Goal: Find specific page/section: Find specific page/section

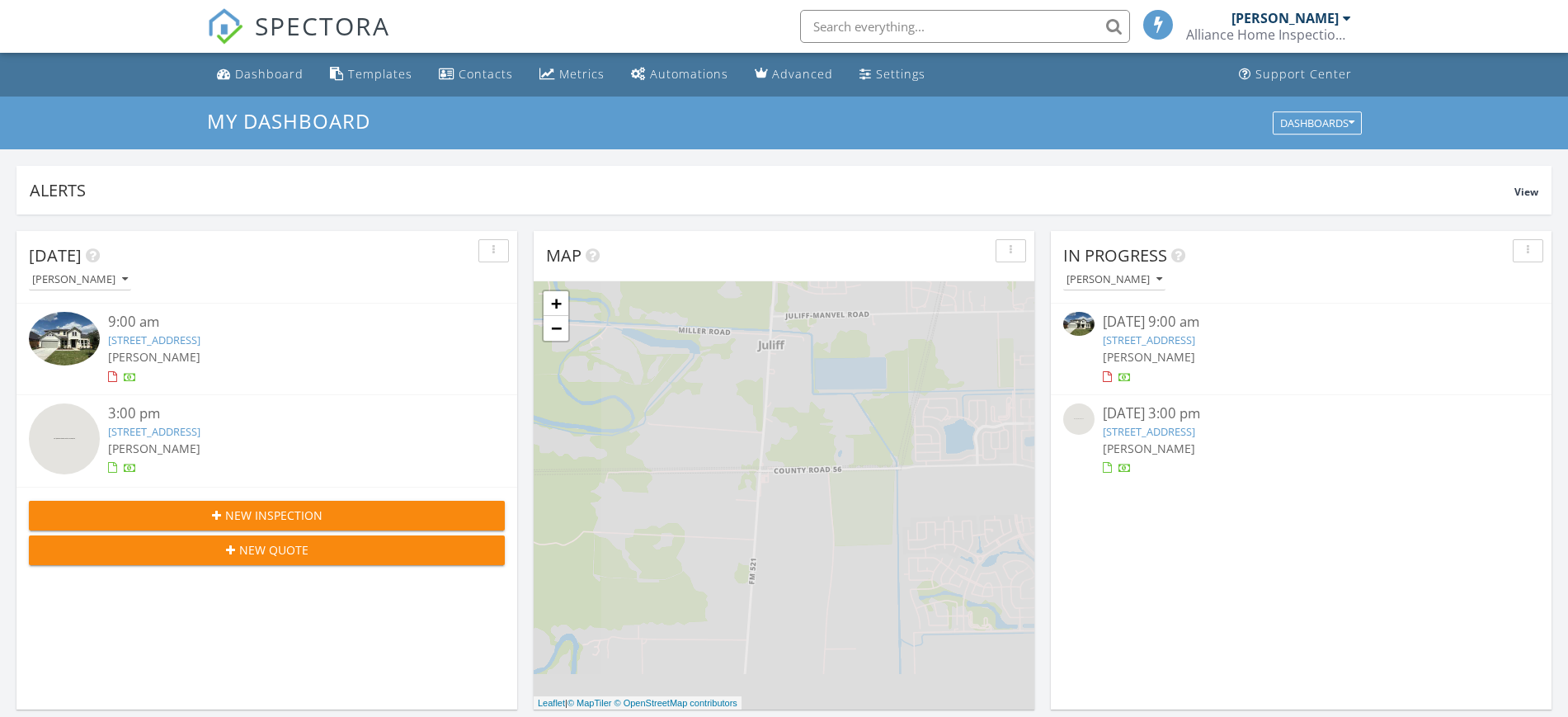
scroll to position [9, 9]
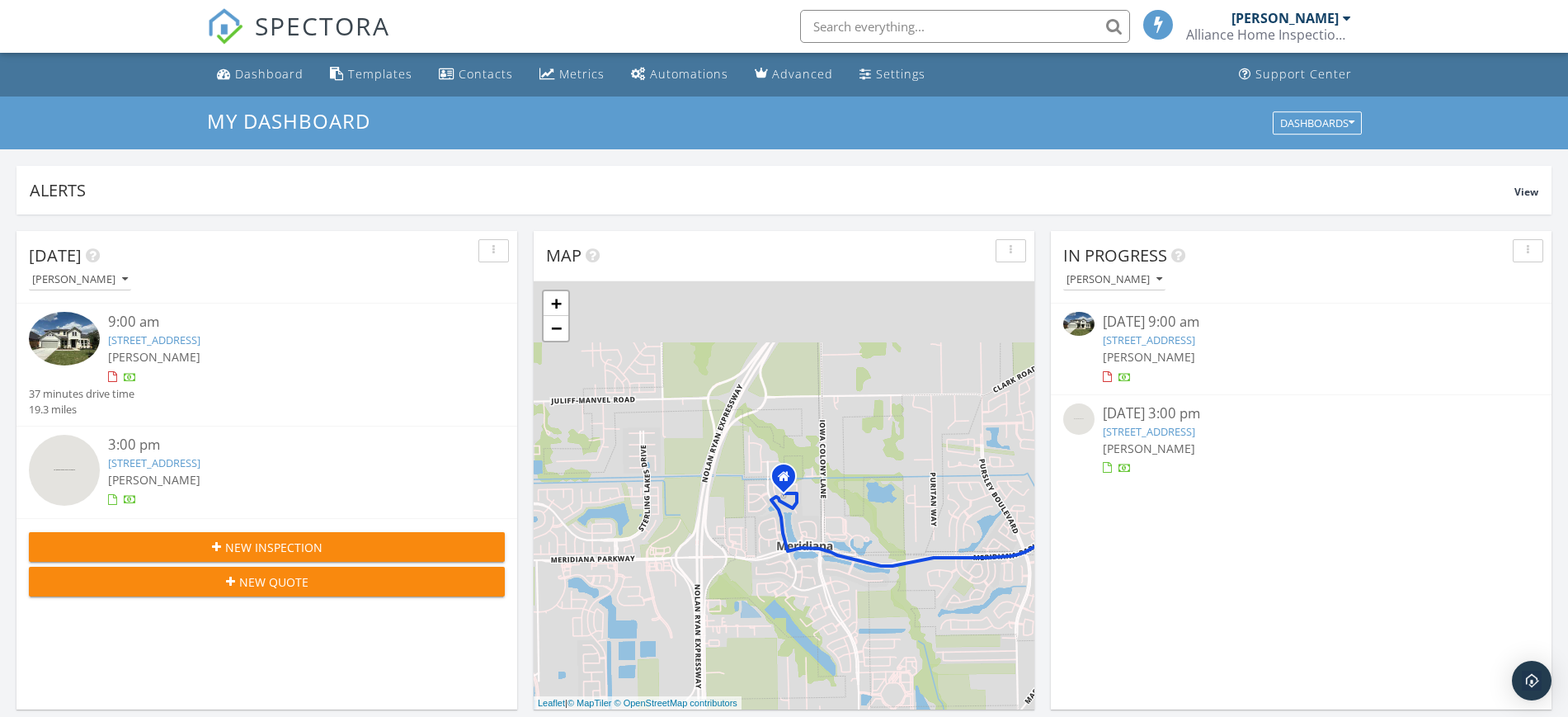
click at [181, 344] on link "1576 River Pt Dr, Friendswood, TX 77546" at bounding box center [153, 340] width 92 height 15
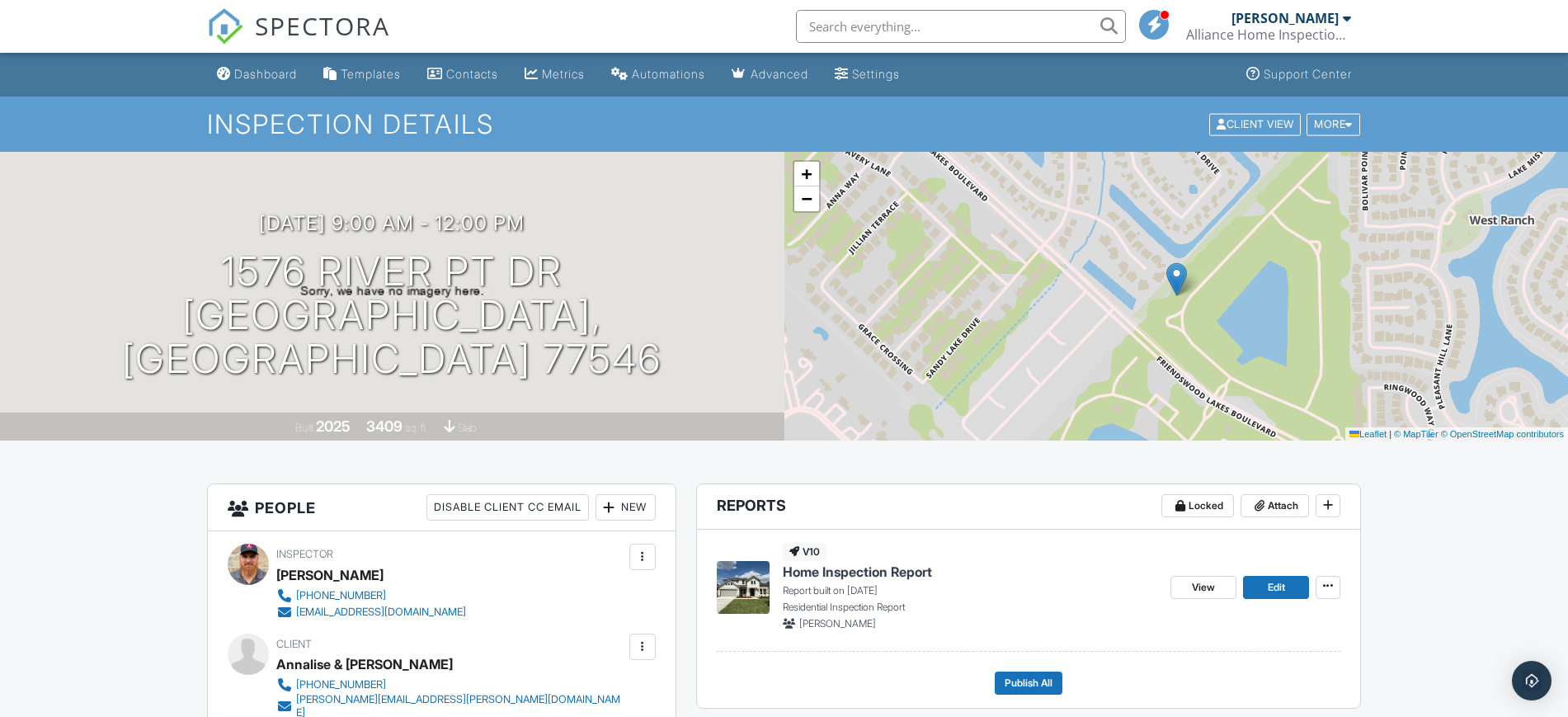
click at [853, 576] on span "Home Inspection Report" at bounding box center [857, 571] width 150 height 18
click at [880, 574] on span "Home Inspection Report" at bounding box center [857, 571] width 150 height 18
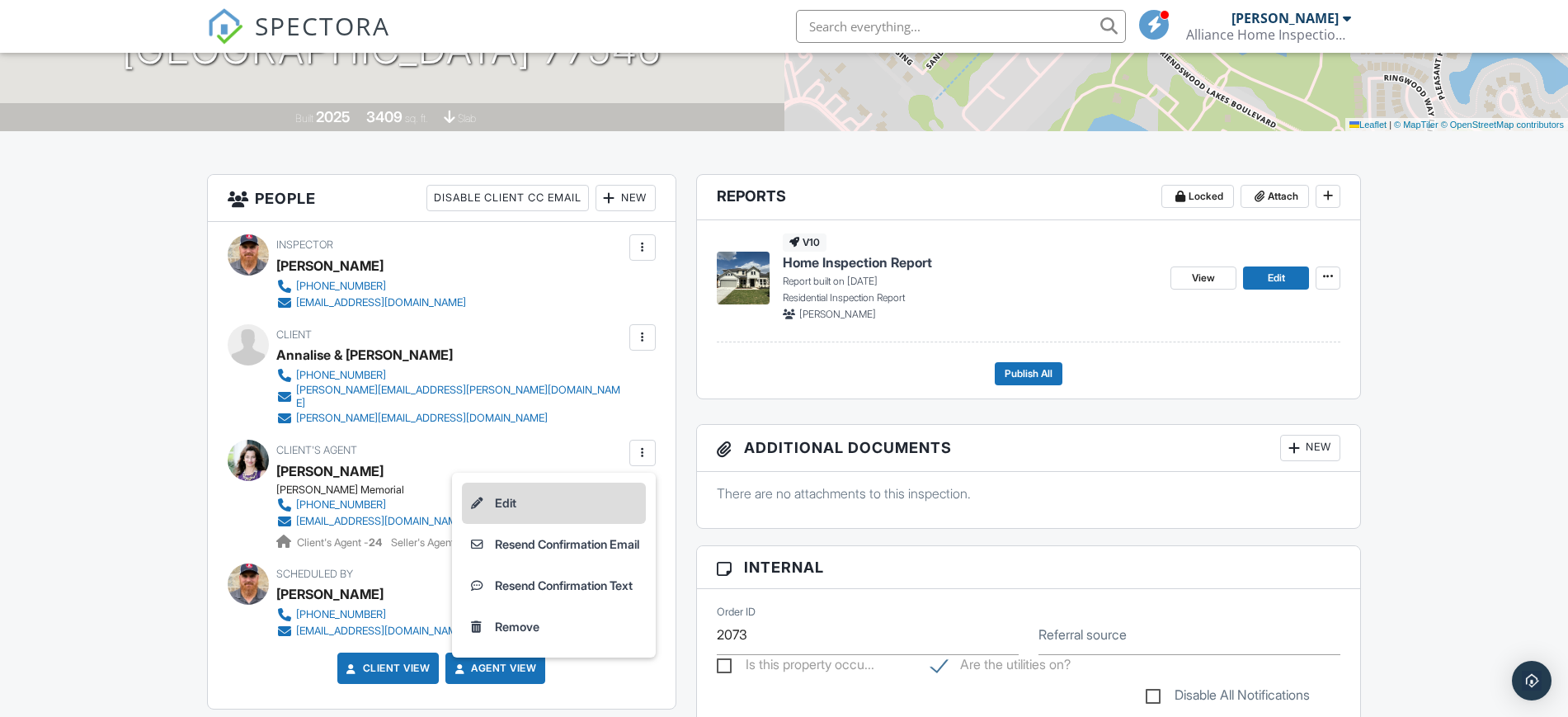
click at [531, 492] on li "Edit" at bounding box center [554, 502] width 184 height 41
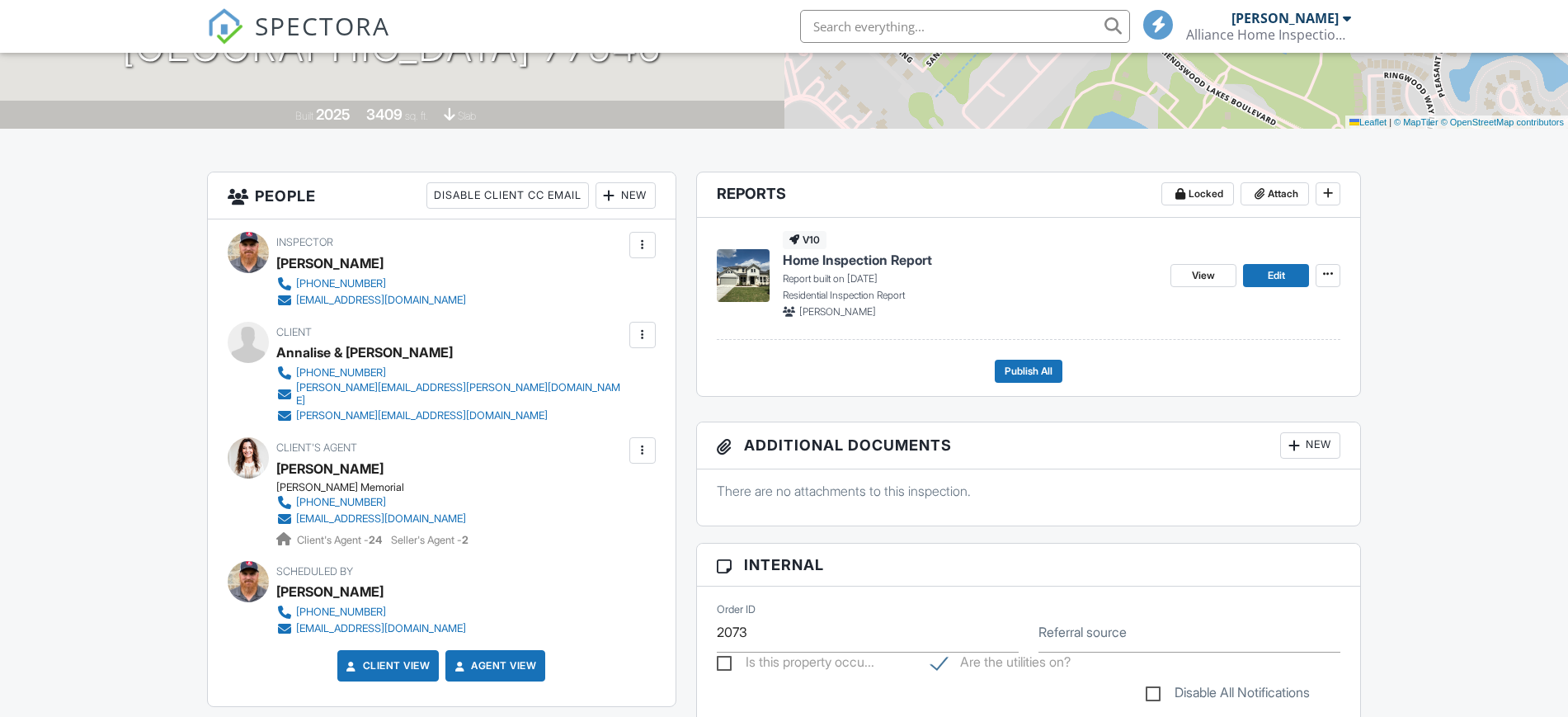
scroll to position [310, 0]
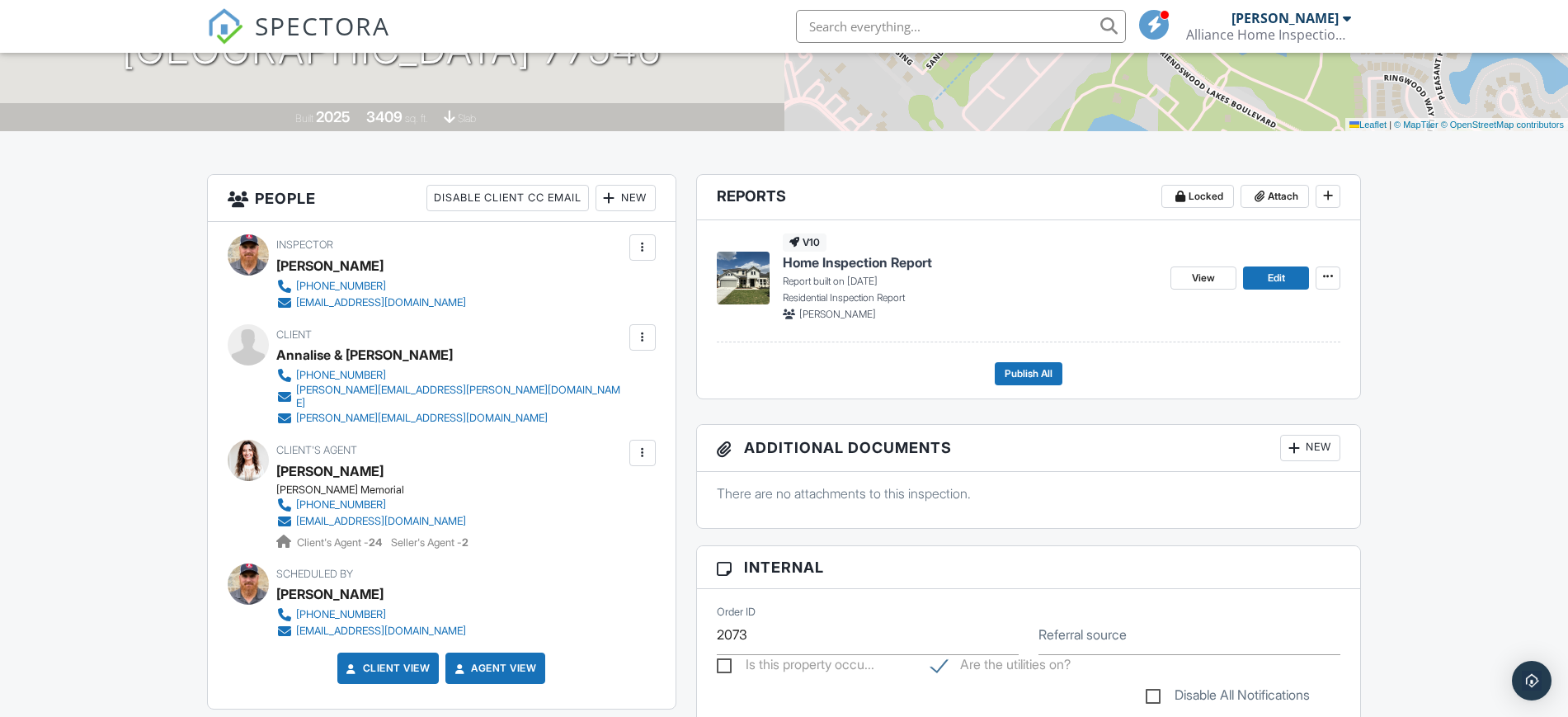
click at [868, 261] on span "Home Inspection Report" at bounding box center [857, 262] width 150 height 18
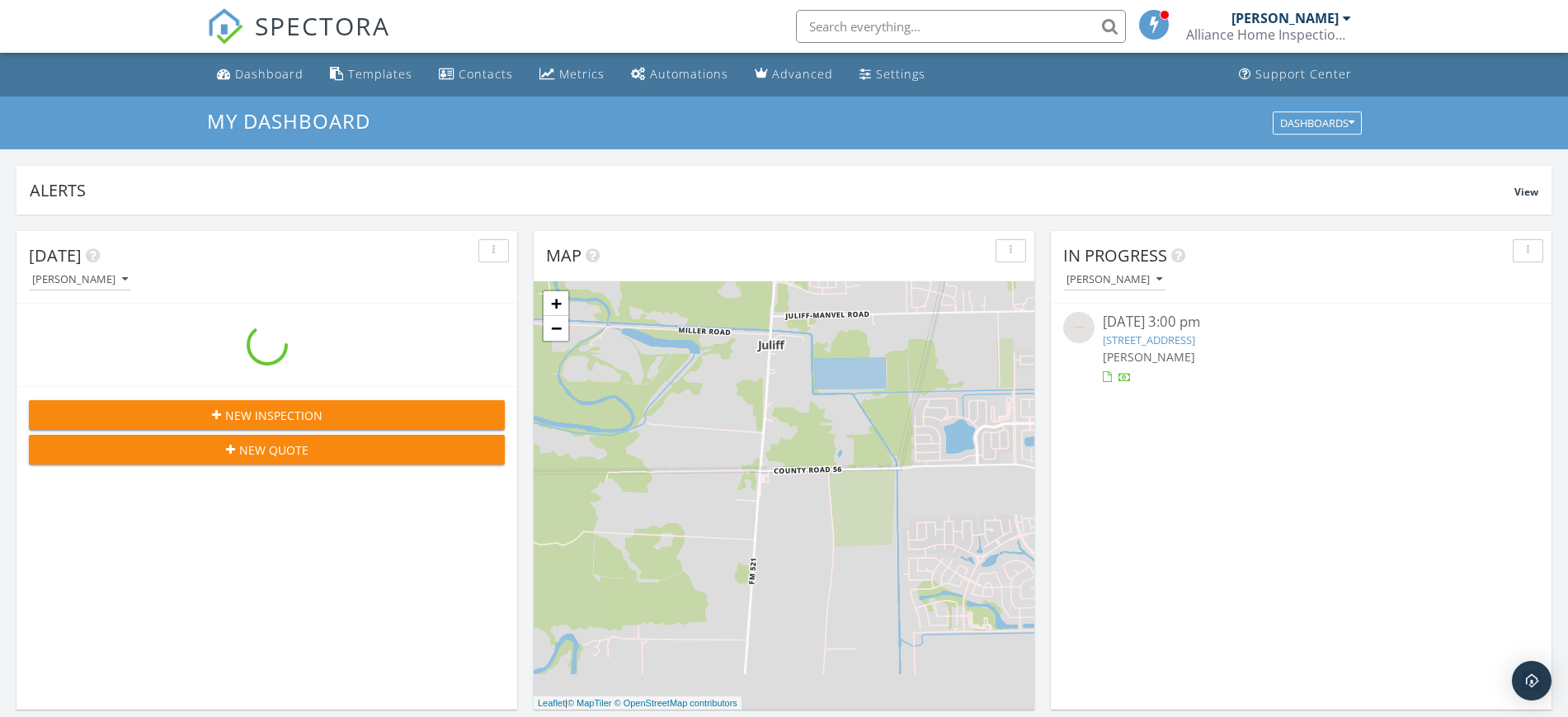
scroll to position [1534, 1600]
